Goal: Task Accomplishment & Management: Use online tool/utility

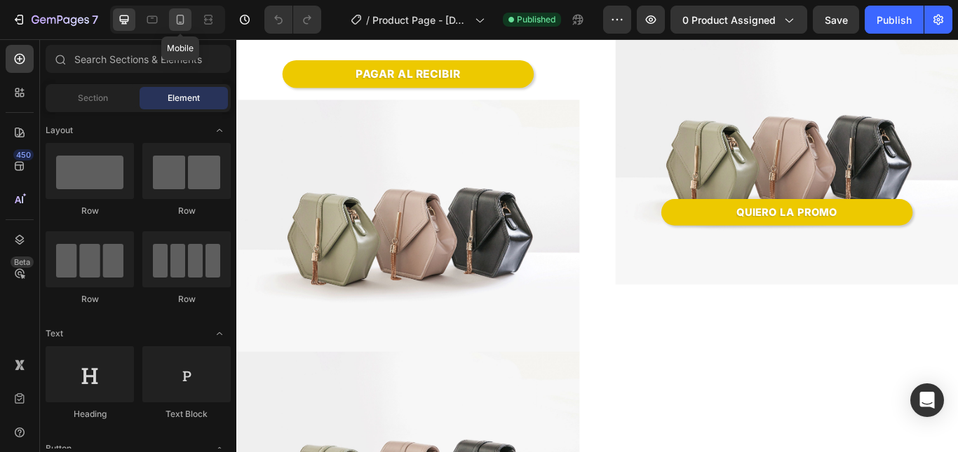
click at [190, 13] on div at bounding box center [180, 19] width 22 height 22
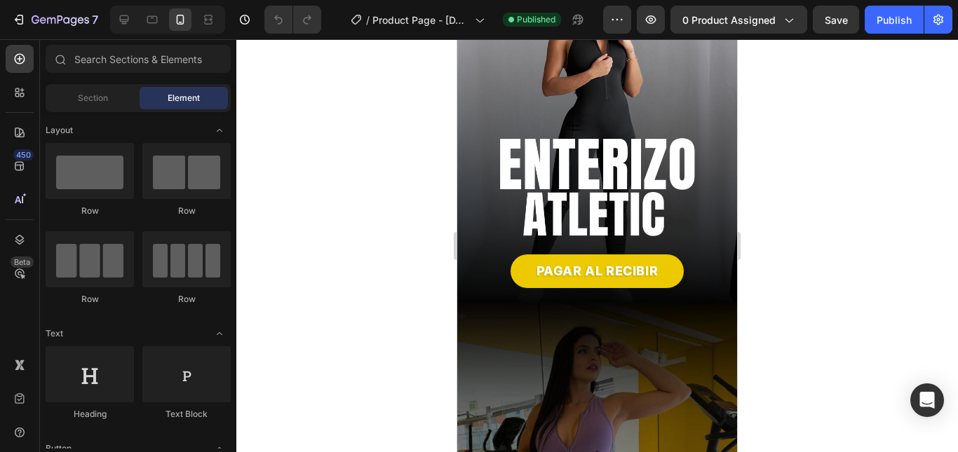
scroll to position [210, 0]
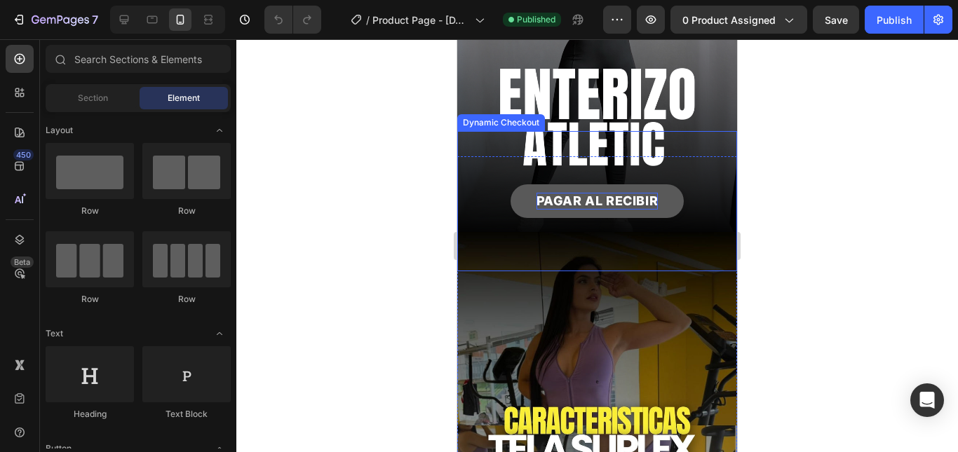
click at [613, 193] on div "PAGAR AL RECIBIR" at bounding box center [597, 201] width 122 height 16
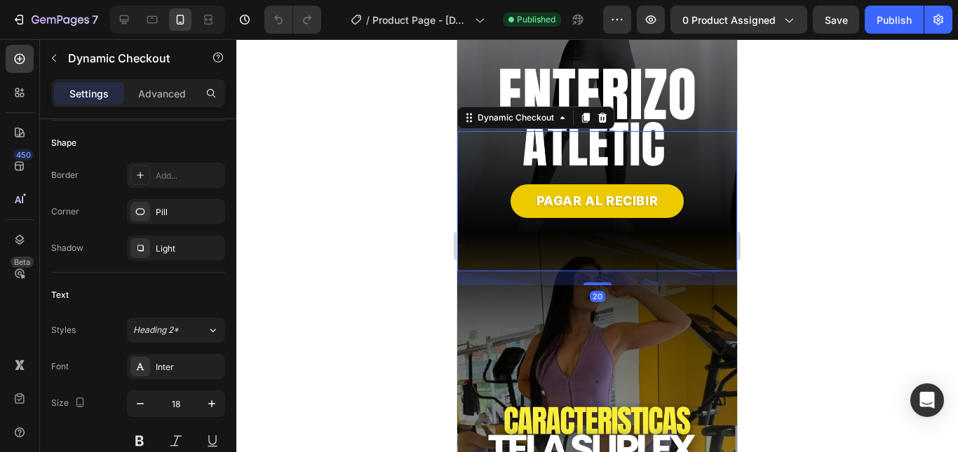
scroll to position [690, 0]
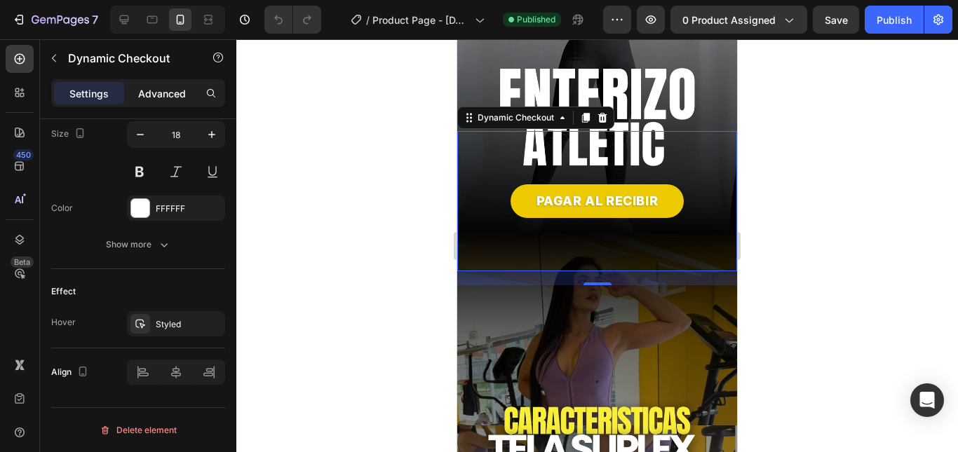
click at [154, 84] on div "Advanced" at bounding box center [162, 93] width 70 height 22
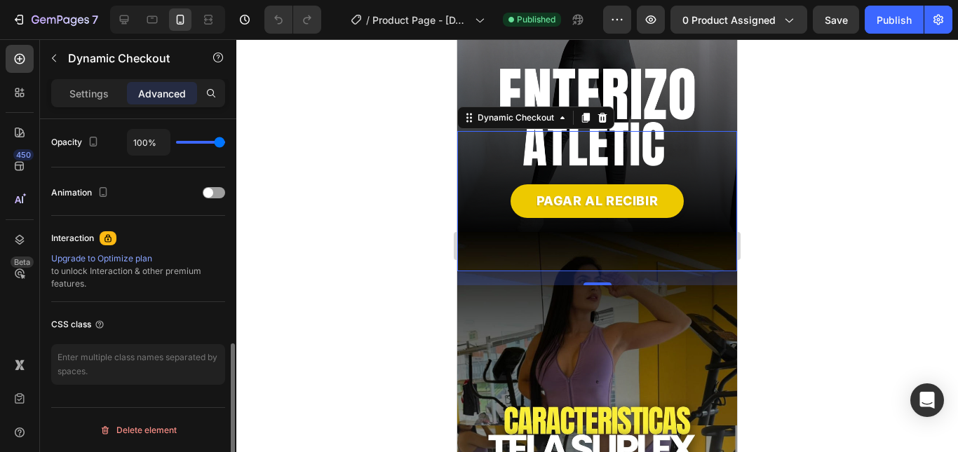
scroll to position [562, 0]
click at [721, 22] on span "0 product assigned" at bounding box center [728, 20] width 93 height 15
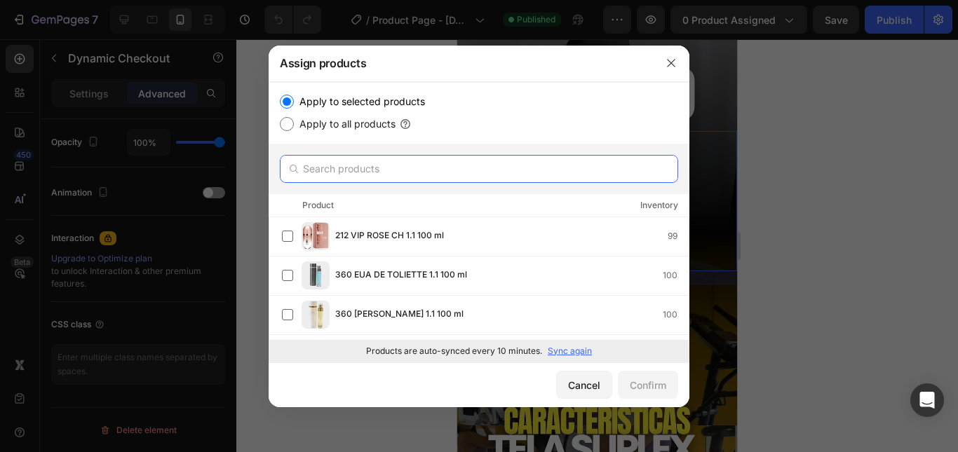
click at [363, 177] on input "text" at bounding box center [479, 169] width 398 height 28
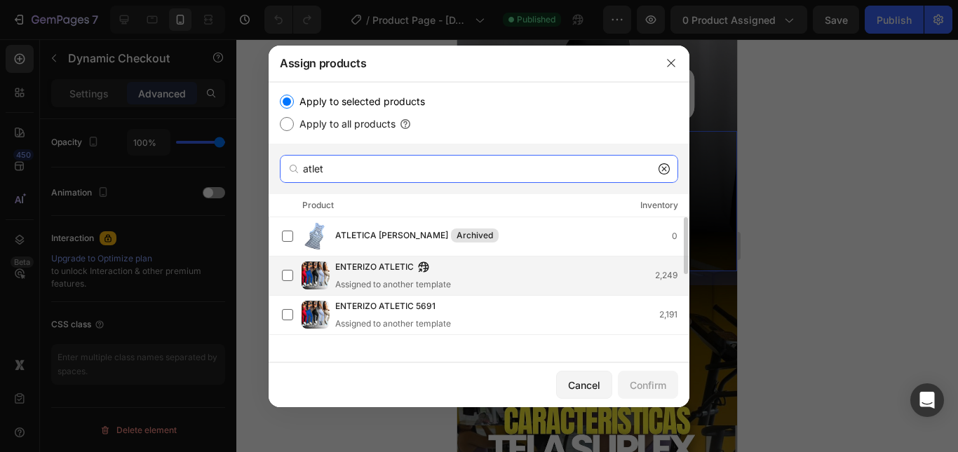
type input "atlet"
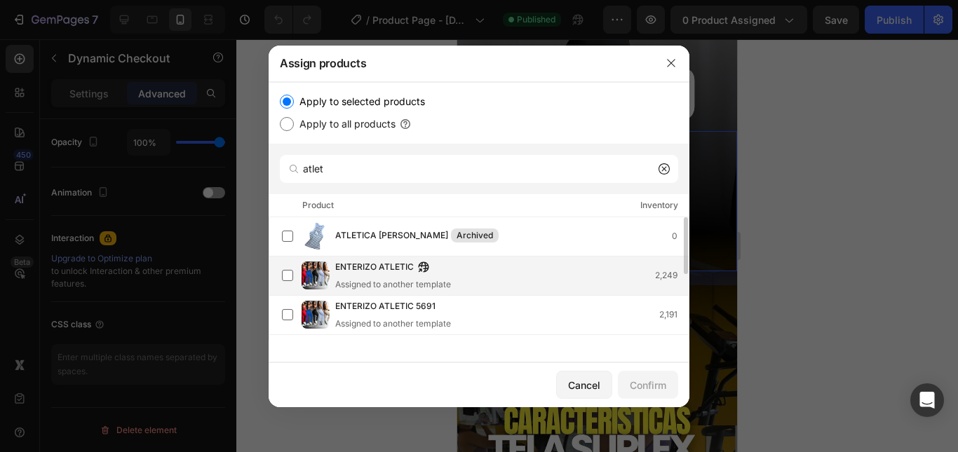
click at [482, 272] on div "ENTERIZO ATLETIC Assigned to another template 2,249" at bounding box center [511, 275] width 353 height 31
click at [652, 393] on button "Confirm" at bounding box center [648, 385] width 60 height 28
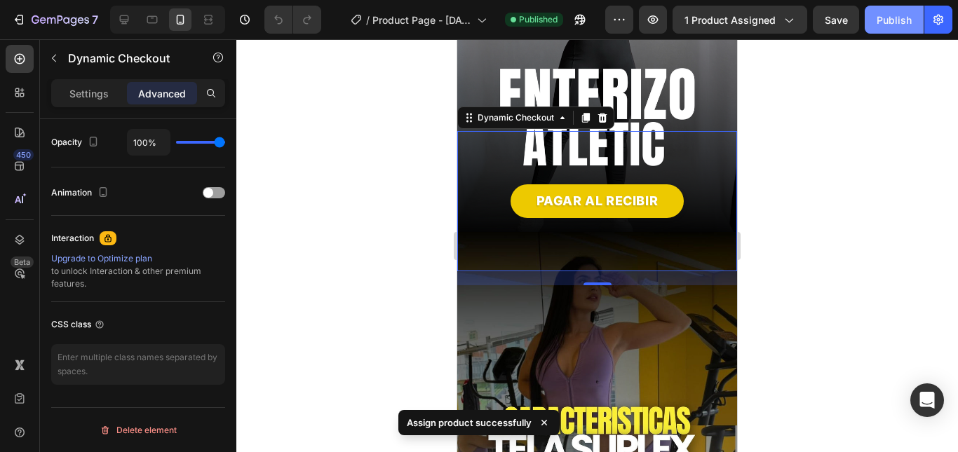
click at [902, 24] on div "Publish" at bounding box center [894, 20] width 35 height 15
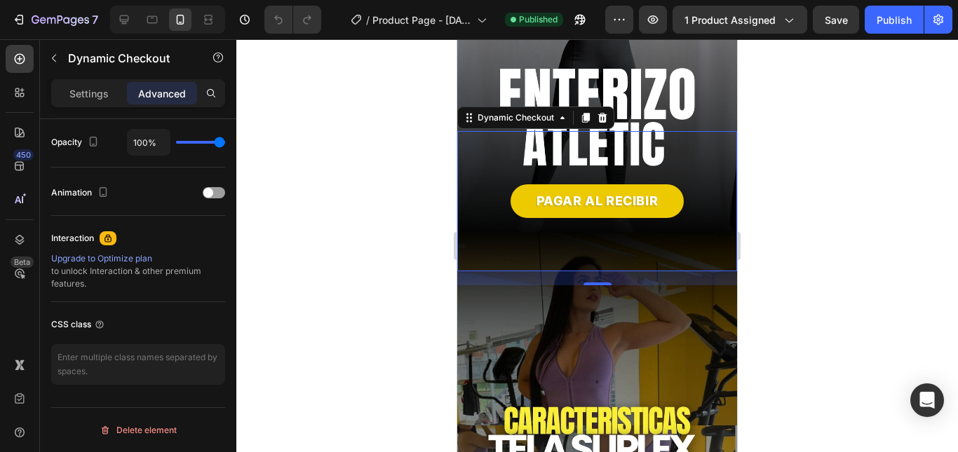
click at [893, 26] on div "Publish" at bounding box center [894, 20] width 35 height 15
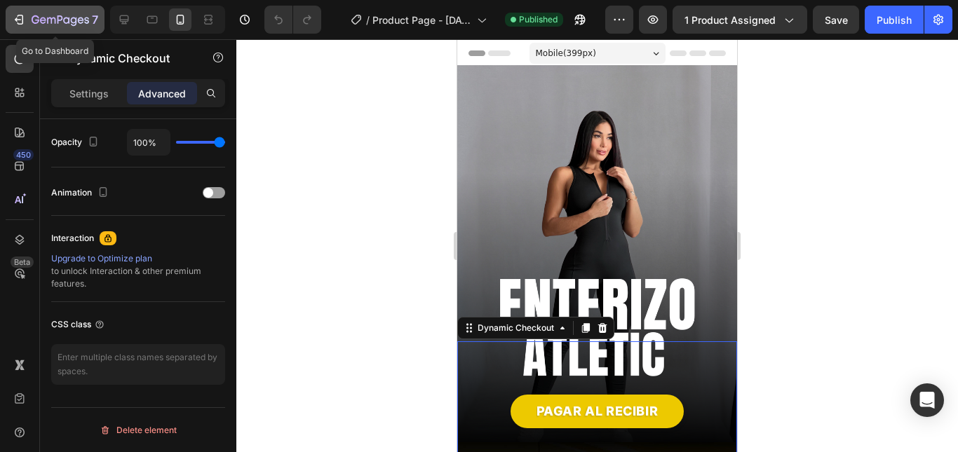
click at [27, 15] on div "7" at bounding box center [55, 19] width 86 height 17
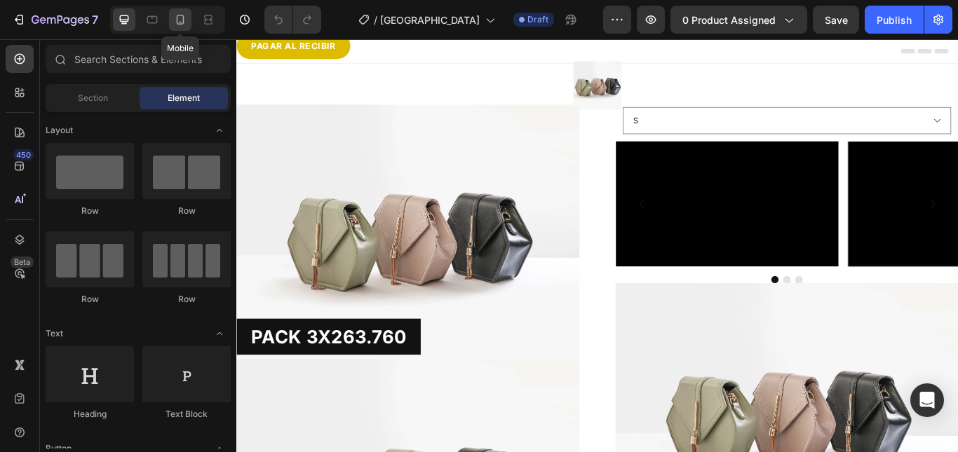
click at [184, 19] on icon at bounding box center [180, 20] width 14 height 14
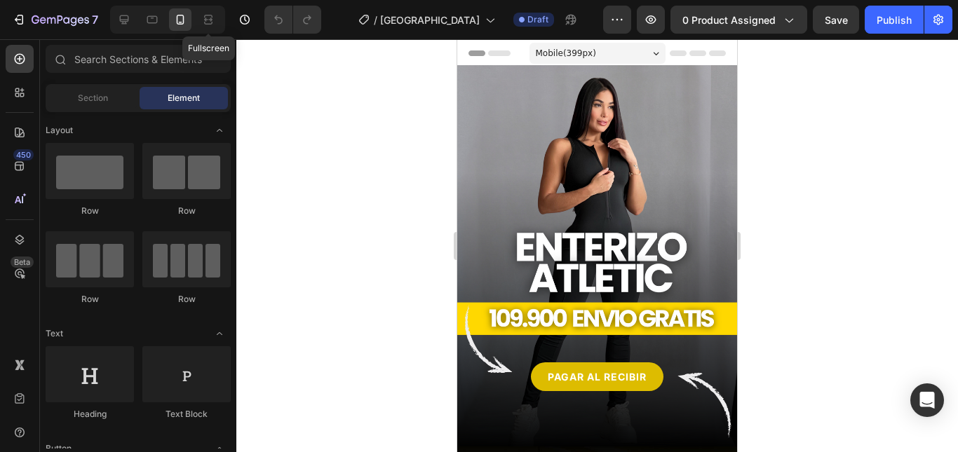
drag, startPoint x: 202, startPoint y: 20, endPoint x: 874, endPoint y: 182, distance: 691.9
click at [875, 182] on div at bounding box center [597, 245] width 722 height 413
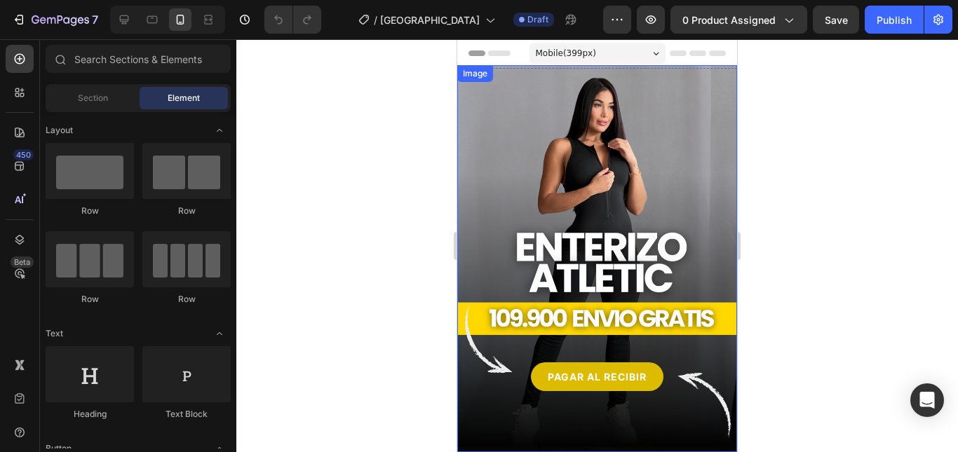
drag, startPoint x: 908, startPoint y: 487, endPoint x: 469, endPoint y: 353, distance: 458.8
click at [581, 139] on img at bounding box center [597, 258] width 280 height 387
